Goal: Information Seeking & Learning: Learn about a topic

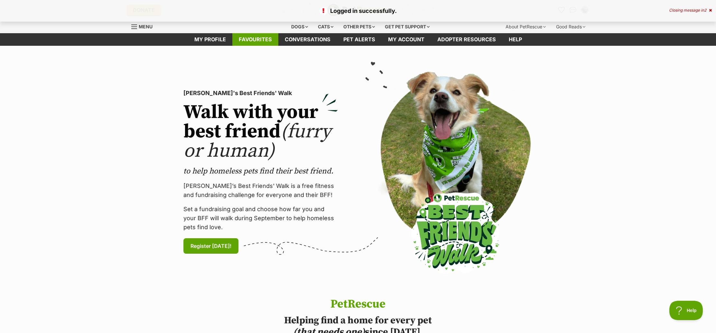
click at [258, 39] on link "Favourites" at bounding box center [255, 39] width 46 height 13
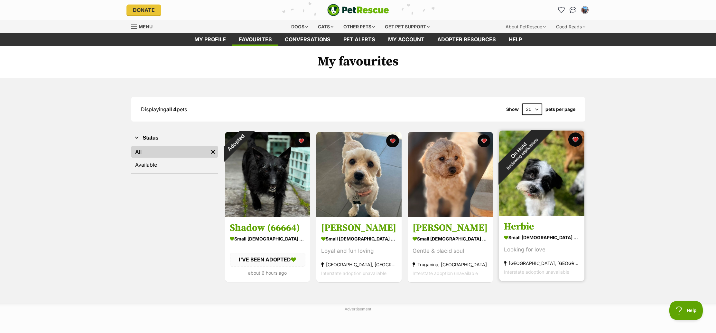
click at [575, 139] on button "favourite" at bounding box center [576, 139] width 14 height 14
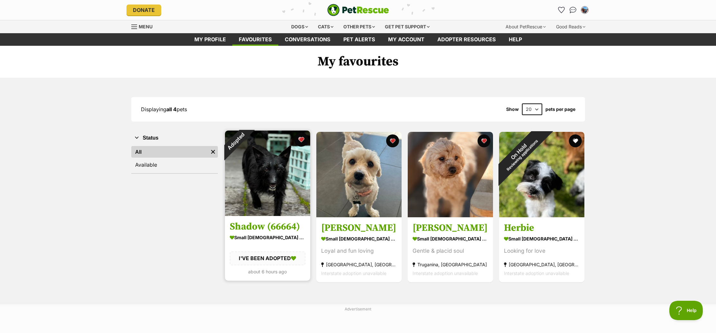
click at [302, 138] on button "favourite" at bounding box center [301, 139] width 14 height 14
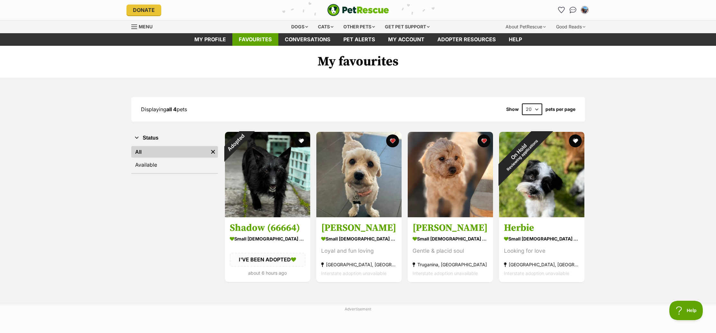
click at [256, 36] on link "Favourites" at bounding box center [255, 39] width 46 height 13
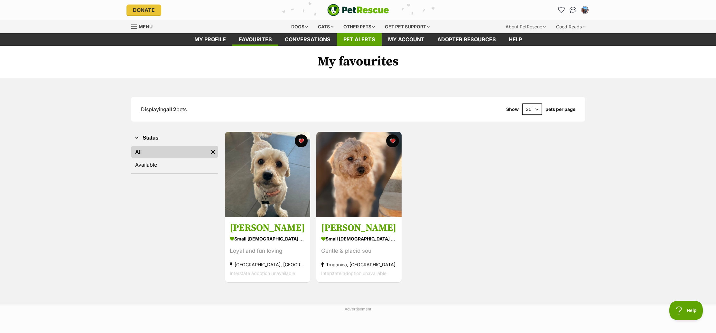
click at [352, 37] on link "Pet alerts" at bounding box center [359, 39] width 45 height 13
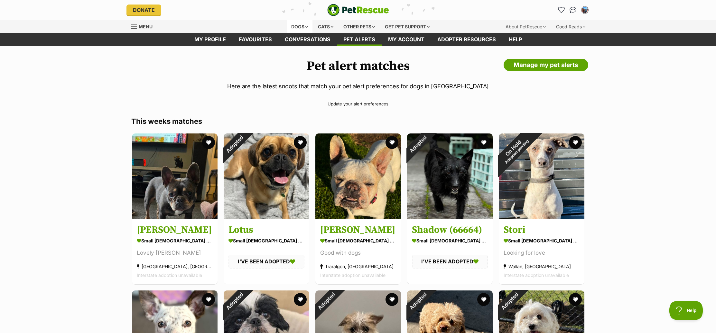
click at [295, 25] on div "Dogs" at bounding box center [300, 26] width 26 height 13
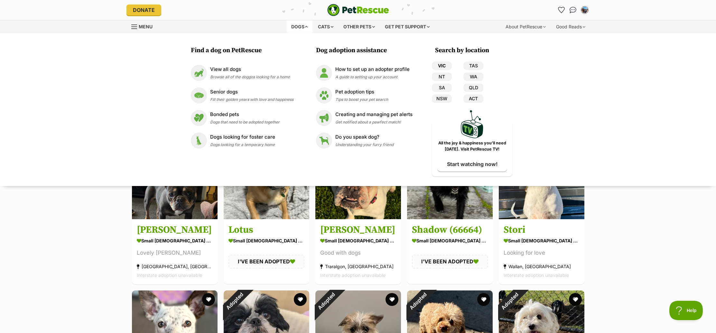
click at [443, 65] on link "VIC" at bounding box center [442, 66] width 20 height 8
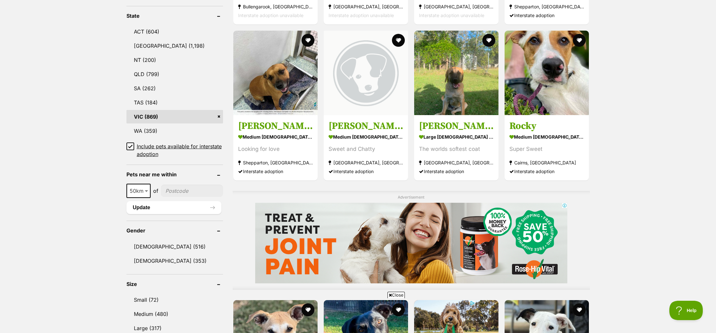
scroll to position [355, 0]
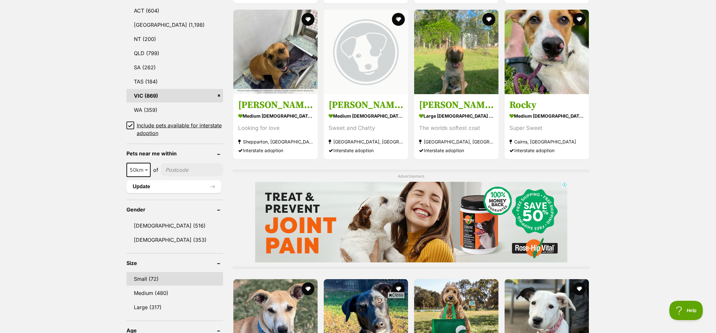
click at [144, 277] on link "Small (72)" at bounding box center [175, 279] width 97 height 14
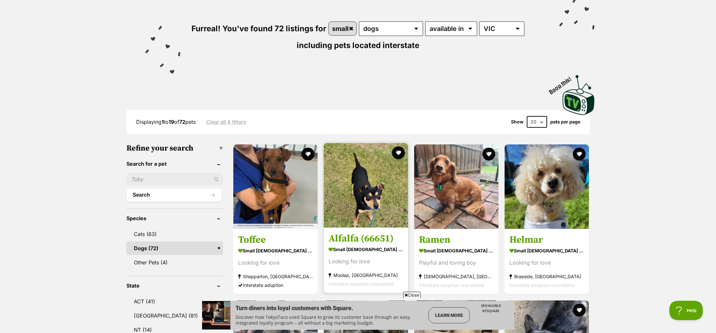
scroll to position [109, 0]
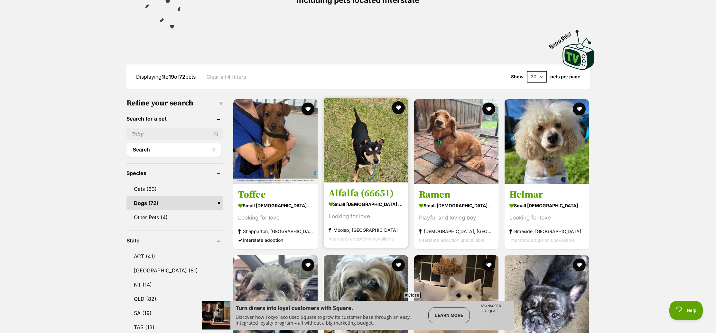
click at [368, 146] on img at bounding box center [366, 140] width 84 height 84
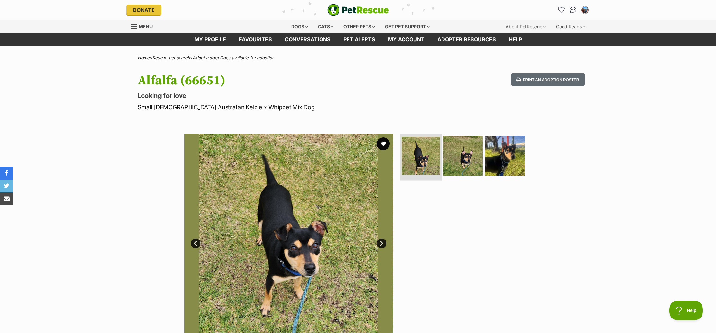
click at [422, 157] on img at bounding box center [421, 156] width 38 height 38
click at [456, 161] on img at bounding box center [463, 156] width 42 height 42
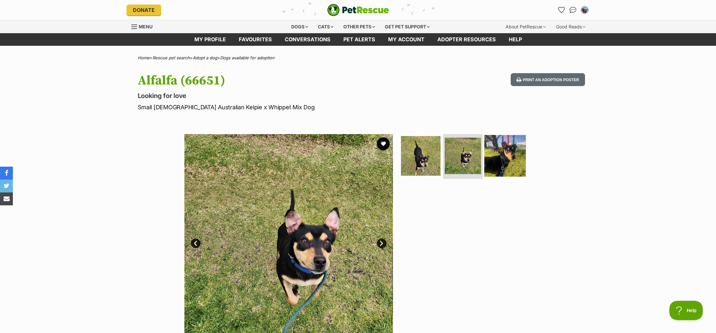
click at [495, 161] on img at bounding box center [506, 156] width 42 height 42
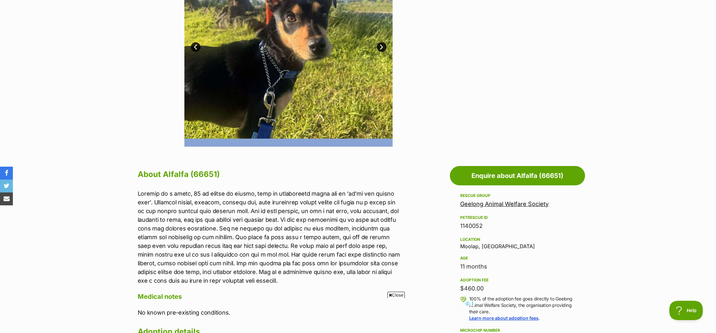
scroll to position [192, 0]
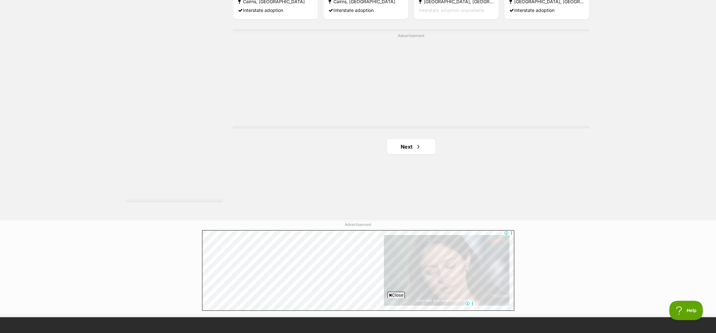
scroll to position [1155, 0]
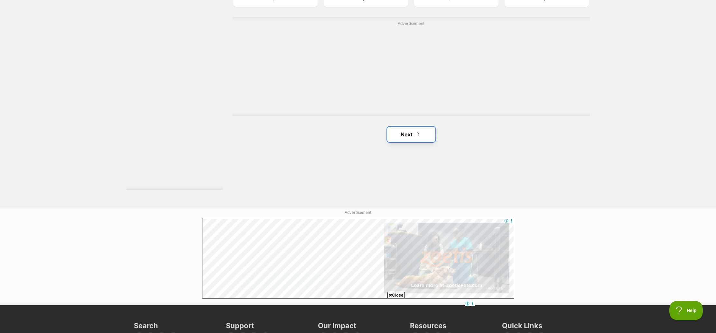
click at [406, 136] on link "Next" at bounding box center [411, 134] width 48 height 15
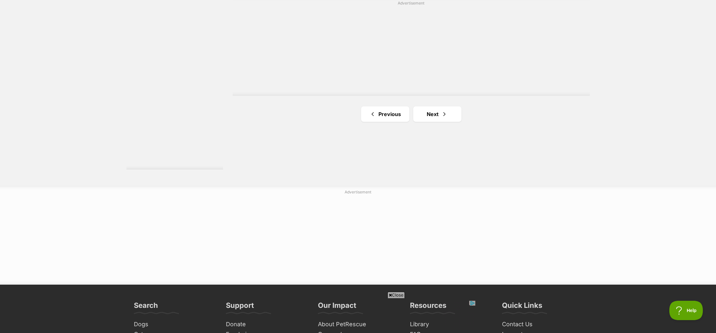
scroll to position [1215, 0]
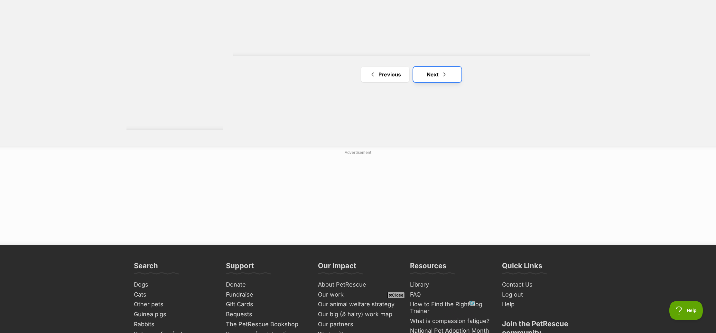
click at [434, 75] on link "Next" at bounding box center [437, 74] width 48 height 15
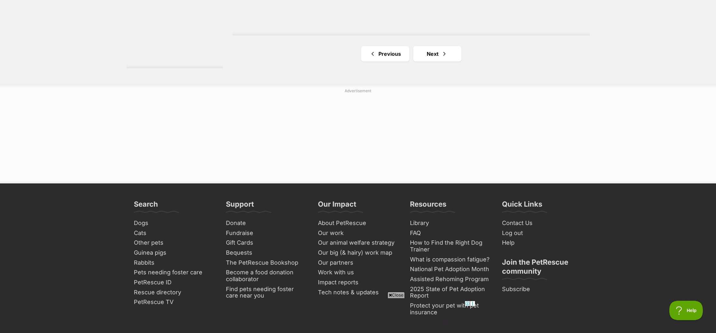
scroll to position [1276, 0]
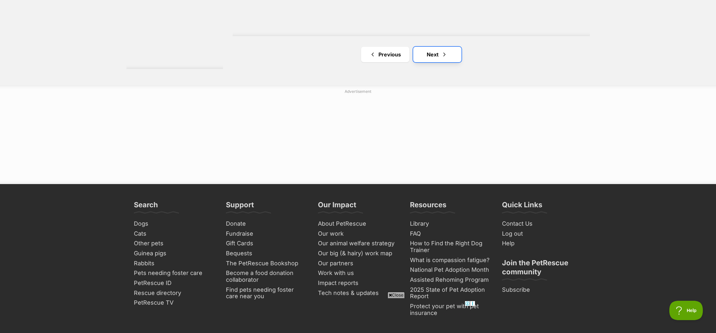
click at [436, 53] on link "Next" at bounding box center [437, 54] width 48 height 15
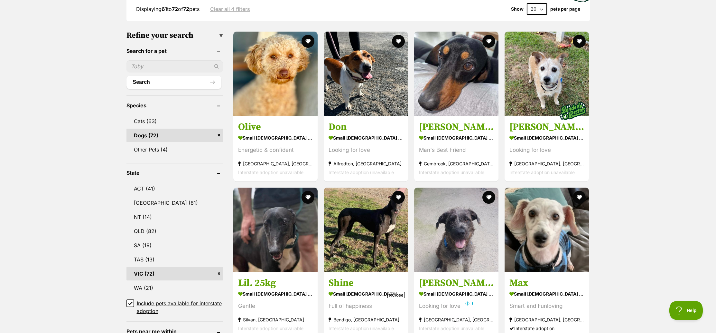
scroll to position [162, 0]
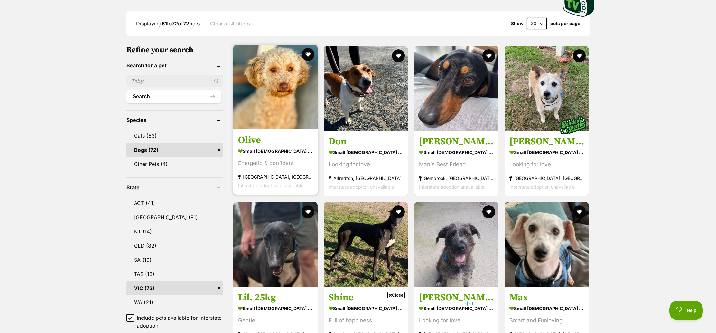
click at [268, 81] on img at bounding box center [275, 87] width 84 height 84
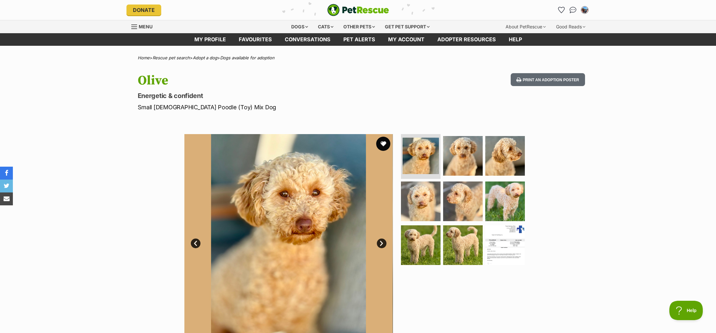
click at [383, 141] on button "favourite" at bounding box center [383, 144] width 14 height 14
click at [256, 40] on link "Favourites" at bounding box center [255, 39] width 46 height 13
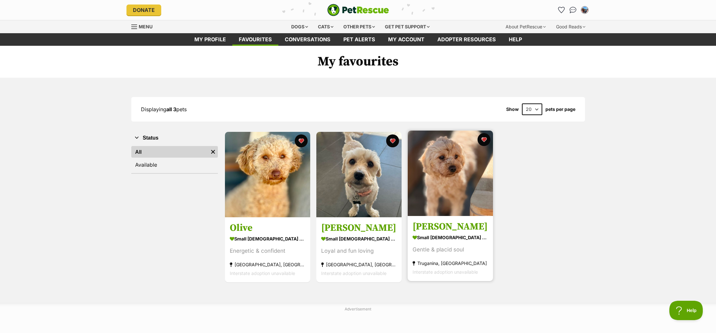
click at [451, 185] on img at bounding box center [450, 172] width 85 height 85
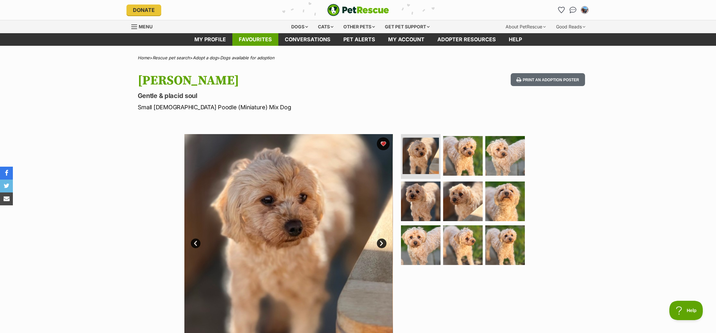
click at [262, 39] on link "Favourites" at bounding box center [255, 39] width 46 height 13
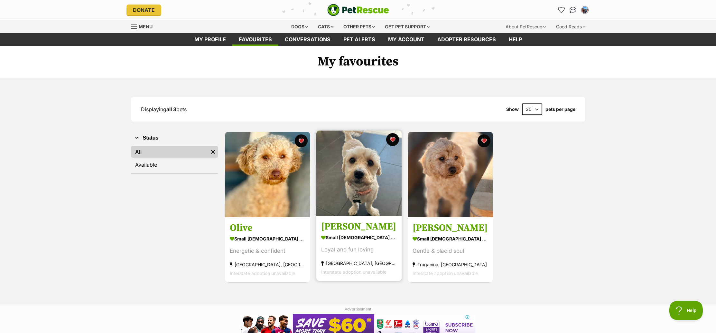
click at [339, 221] on link "Lucy small female Dog Loyal and fun loving Sandhurst, VIC Interstate adoption u…" at bounding box center [359, 248] width 85 height 65
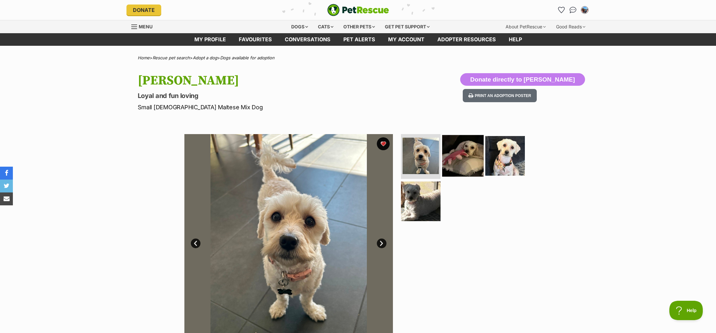
click at [471, 153] on img at bounding box center [463, 156] width 42 height 42
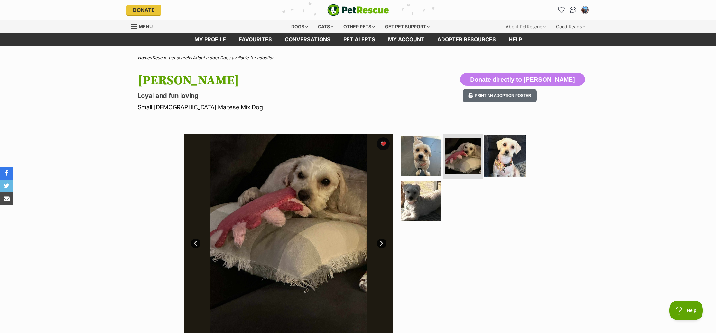
click at [510, 158] on img at bounding box center [506, 156] width 42 height 42
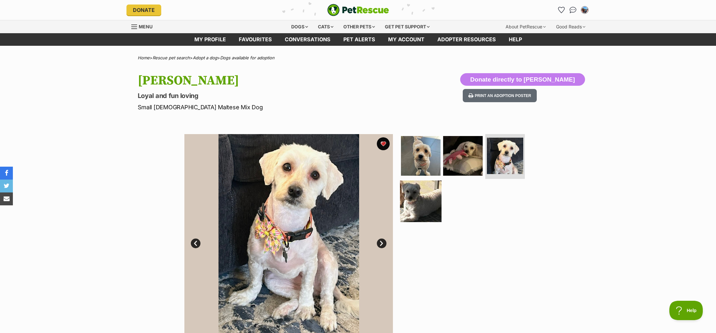
click at [424, 190] on img at bounding box center [421, 201] width 42 height 42
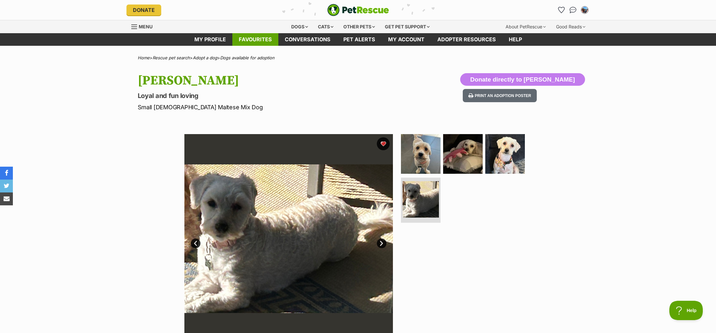
click at [254, 42] on link "Favourites" at bounding box center [255, 39] width 46 height 13
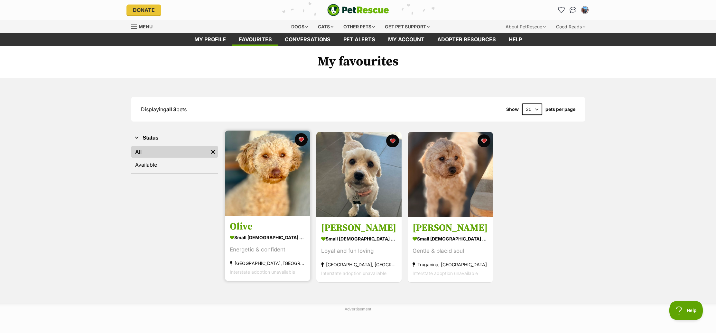
click at [261, 163] on img at bounding box center [267, 172] width 85 height 85
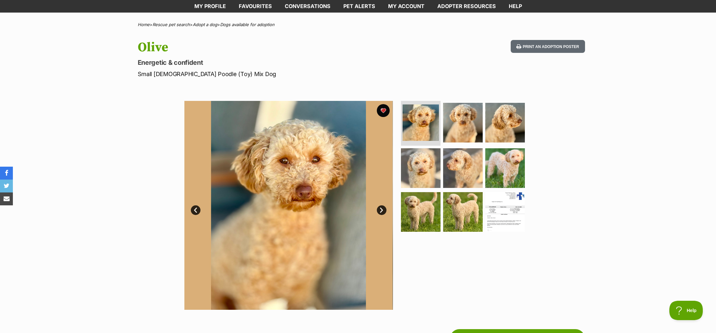
scroll to position [3, 0]
